Goal: Check status

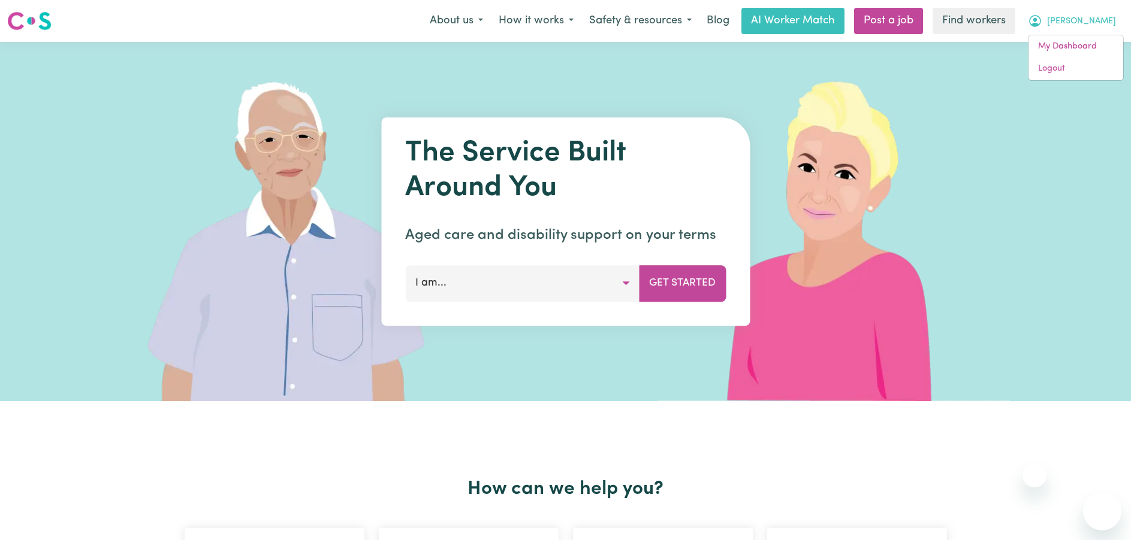
click at [1081, 44] on link "My Dashboard" at bounding box center [1075, 46] width 95 height 23
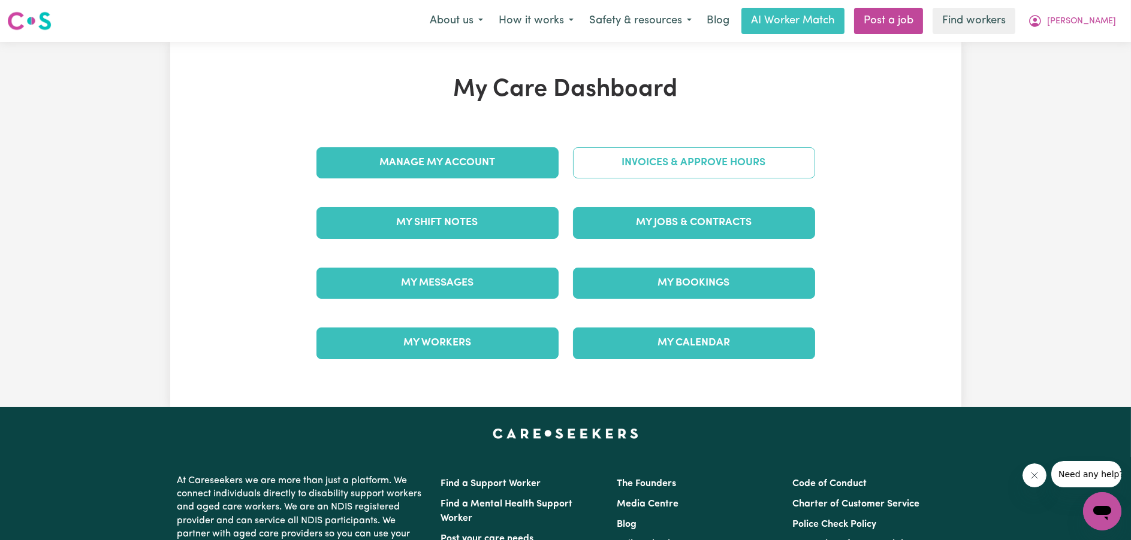
click at [655, 157] on link "Invoices & Approve Hours" at bounding box center [694, 162] width 242 height 31
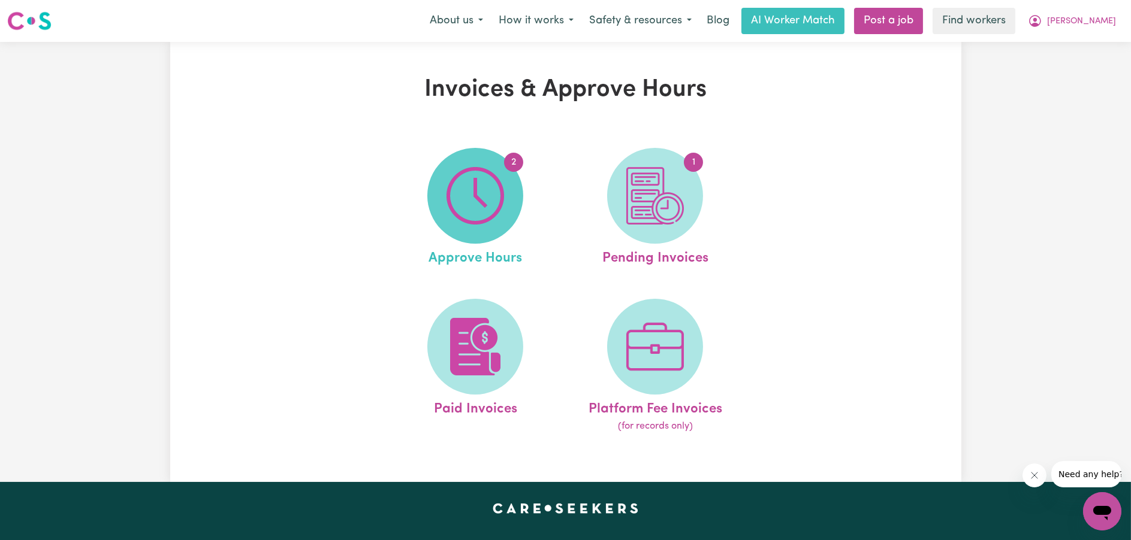
click at [506, 202] on span "2" at bounding box center [475, 196] width 96 height 96
